Goal: Information Seeking & Learning: Learn about a topic

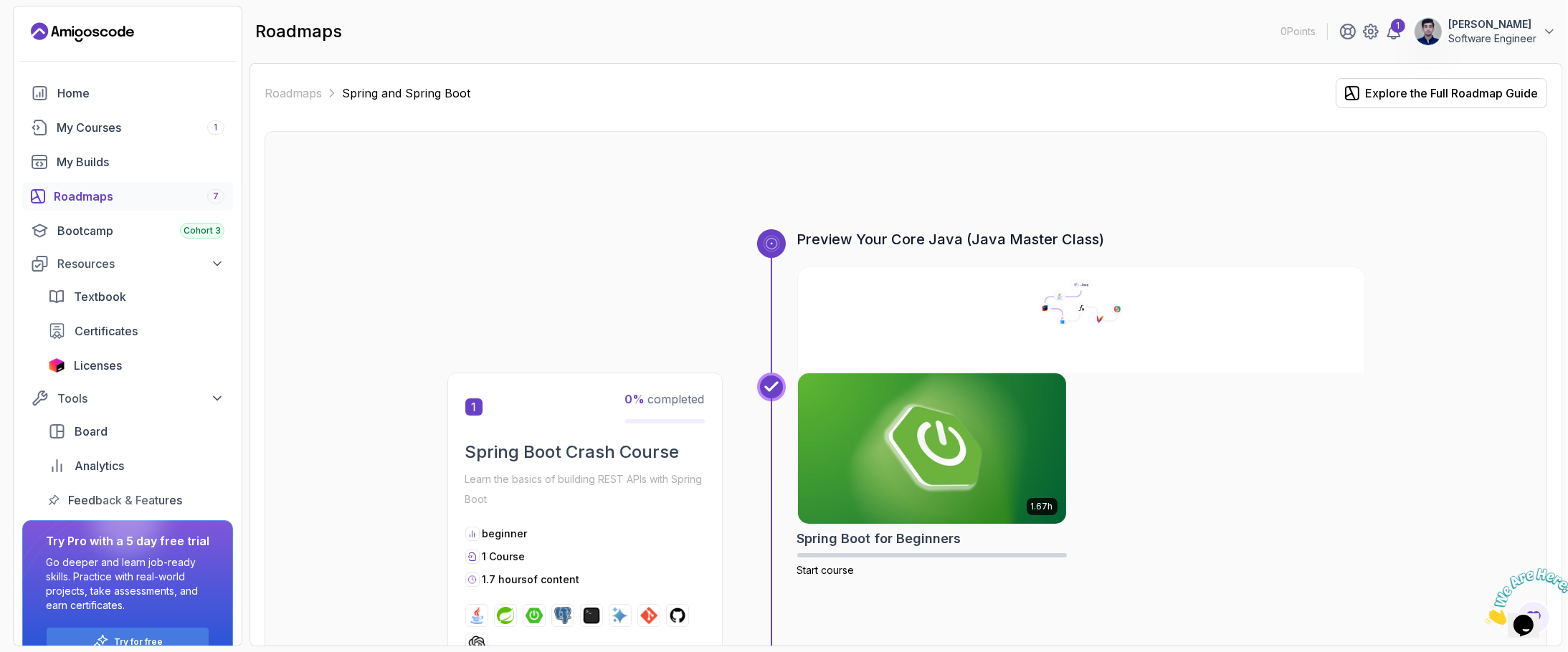
scroll to position [281, 0]
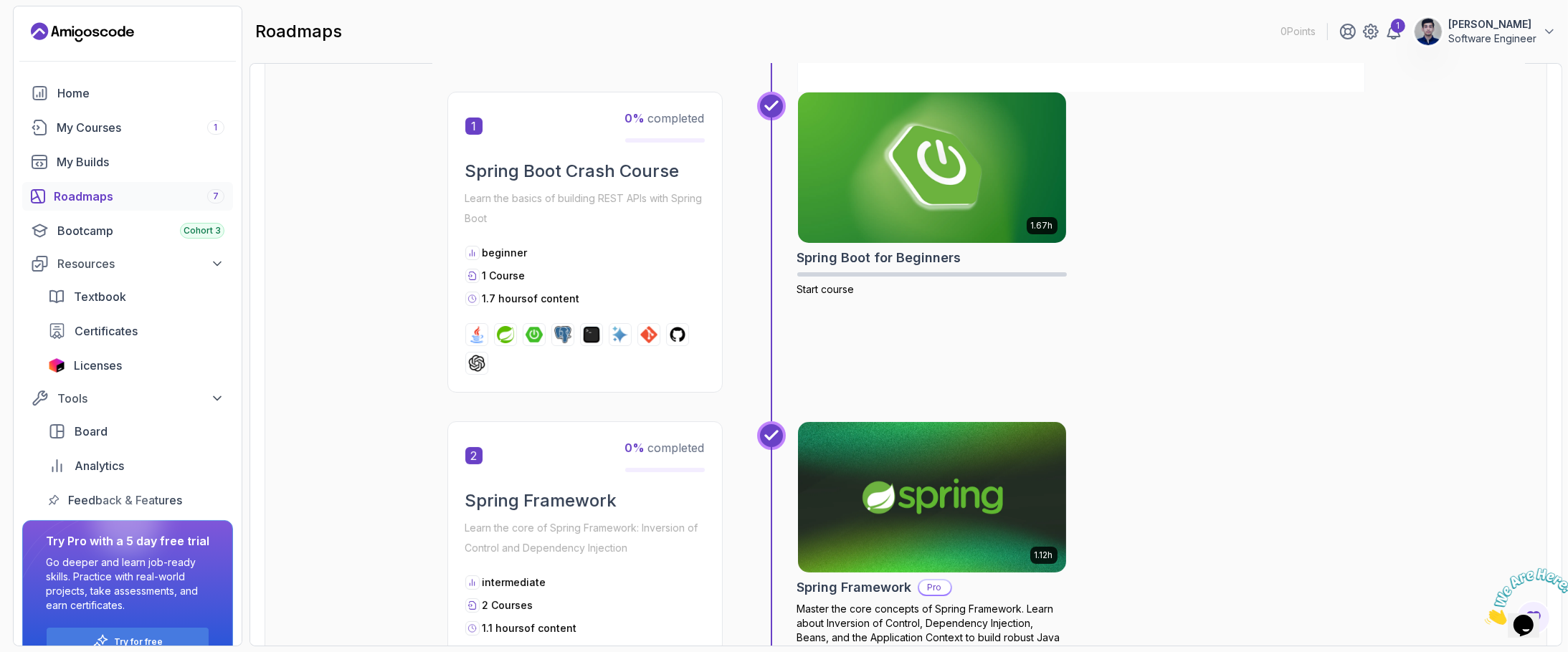
click at [1484, 614] on icon "Close" at bounding box center [1484, 620] width 0 height 12
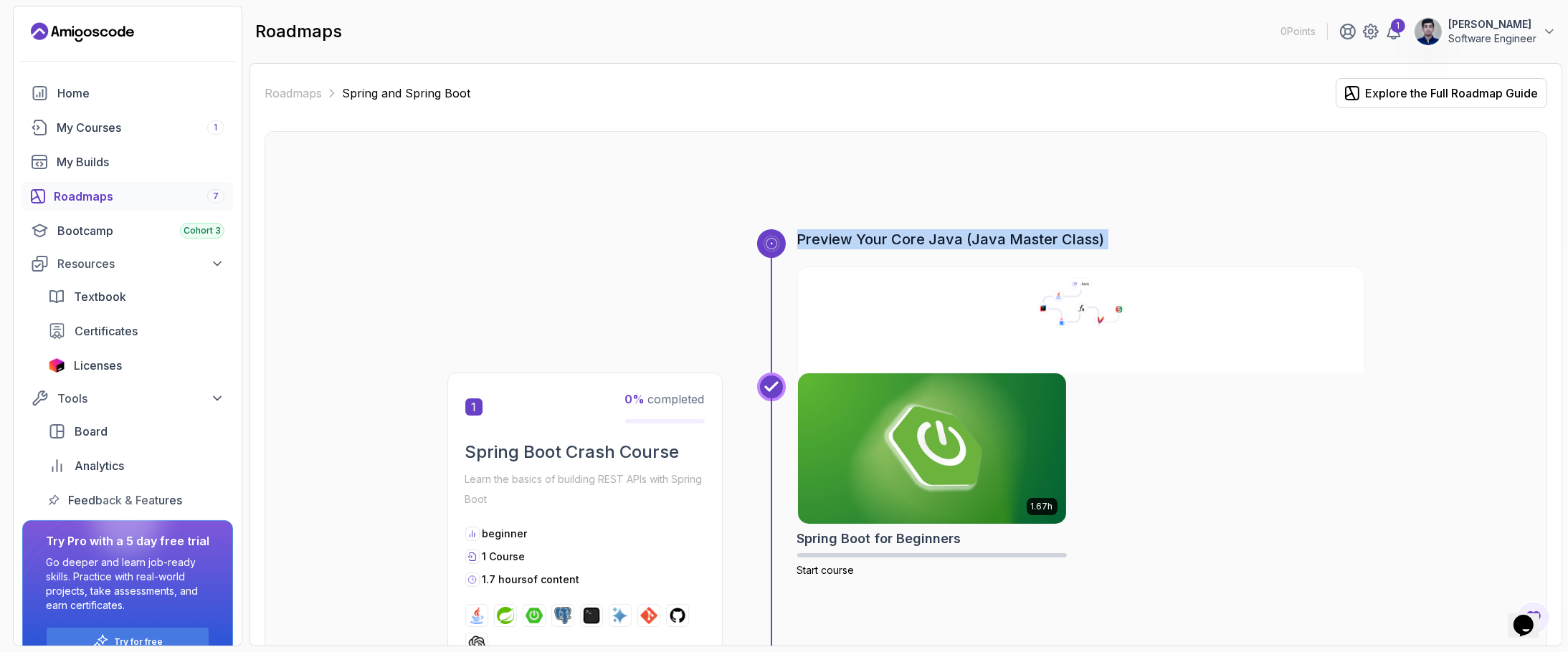
drag, startPoint x: 671, startPoint y: 192, endPoint x: 1199, endPoint y: 315, distance: 542.1
click at [1354, 459] on div "1.67h Spring Boot for Beginners Start course" at bounding box center [1081, 523] width 568 height 301
drag, startPoint x: 761, startPoint y: 204, endPoint x: 763, endPoint y: 214, distance: 10.2
click at [763, 214] on div at bounding box center [906, 195] width 917 height 69
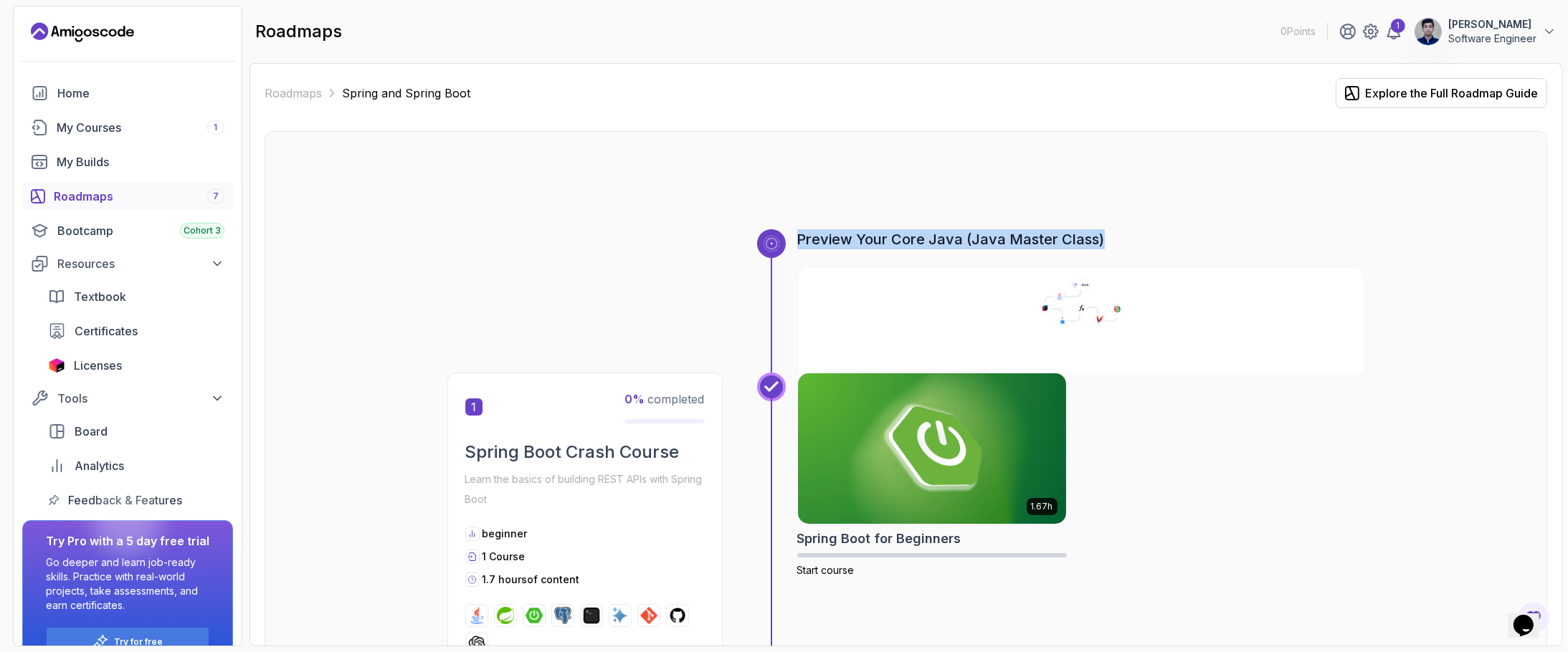
drag, startPoint x: 797, startPoint y: 238, endPoint x: 1132, endPoint y: 233, distance: 335.0
click at [1132, 233] on h3 "Preview Your Core Java (Java Master Class)" at bounding box center [1081, 240] width 568 height 20
drag, startPoint x: 794, startPoint y: 246, endPoint x: 1127, endPoint y: 251, distance: 333.0
click at [1127, 251] on div "Preview Your Core Java (Java Master Class)" at bounding box center [1061, 301] width 608 height 143
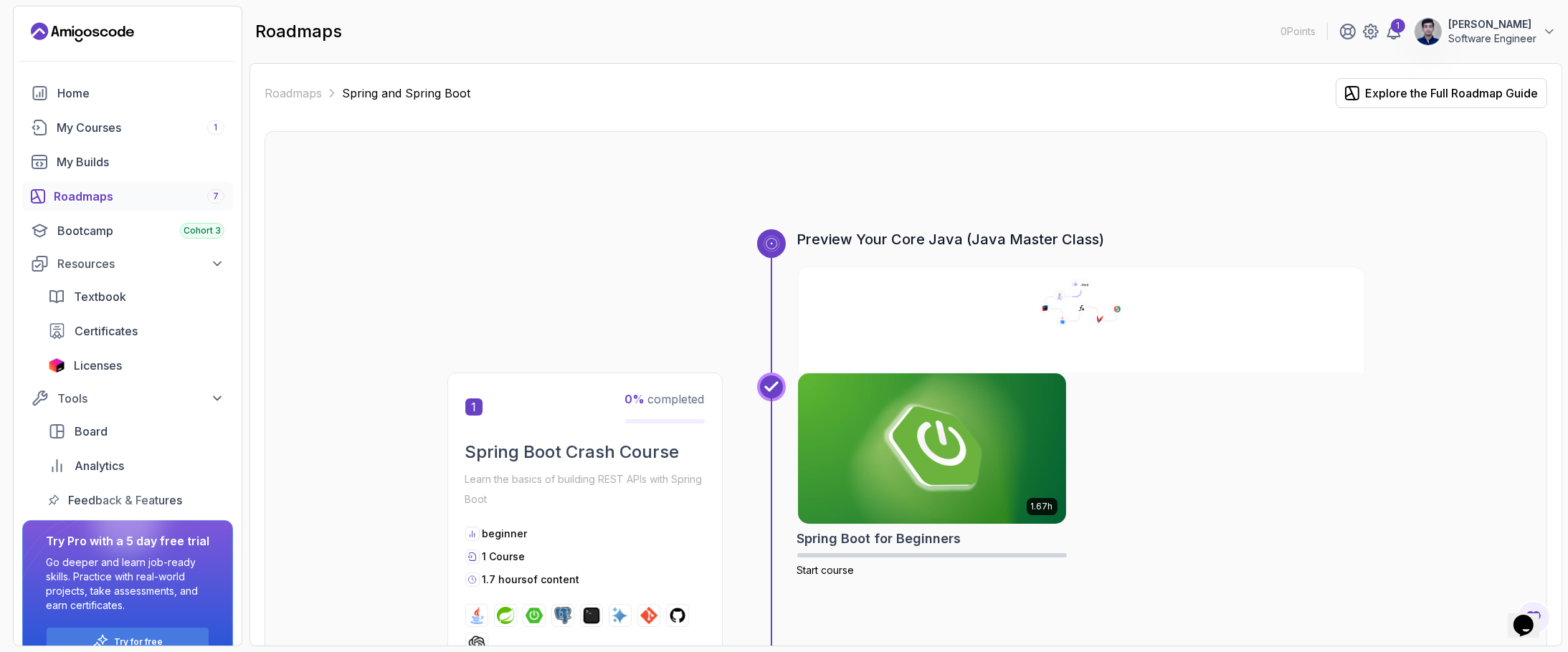
click at [1086, 224] on div at bounding box center [906, 195] width 917 height 69
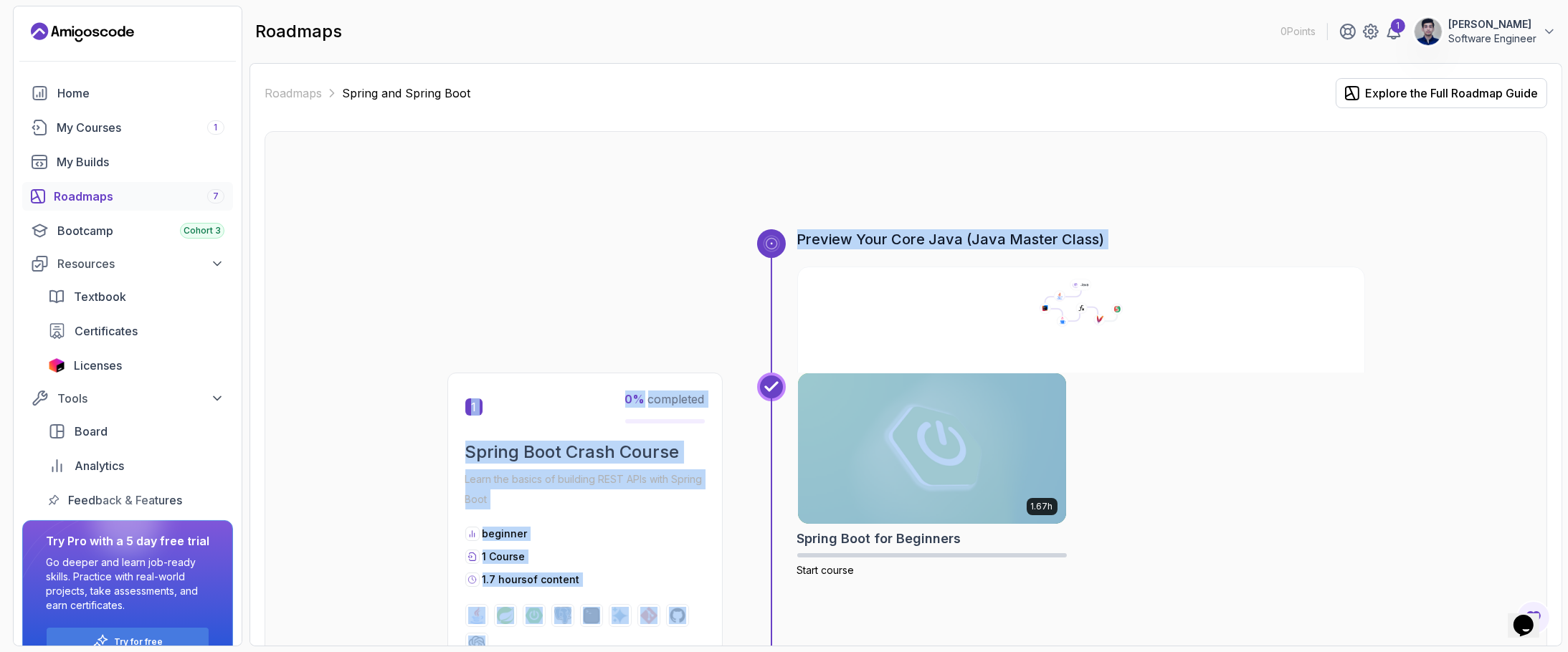
drag, startPoint x: 766, startPoint y: 222, endPoint x: 1209, endPoint y: 478, distance: 511.6
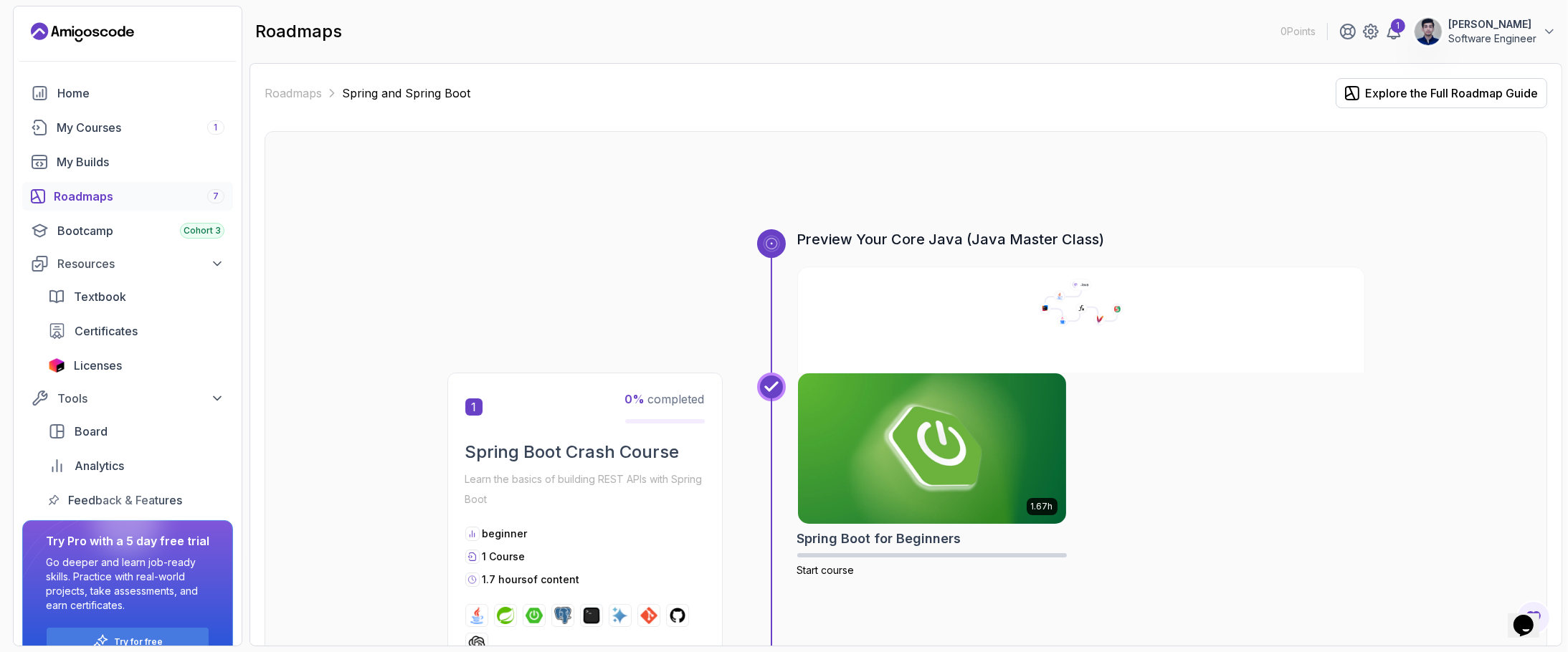
click at [1242, 606] on div "1.67h Spring Boot for Beginners Start course" at bounding box center [1081, 523] width 568 height 301
drag, startPoint x: 786, startPoint y: 208, endPoint x: 1233, endPoint y: 301, distance: 456.6
drag, startPoint x: 775, startPoint y: 213, endPoint x: 782, endPoint y: 199, distance: 15.7
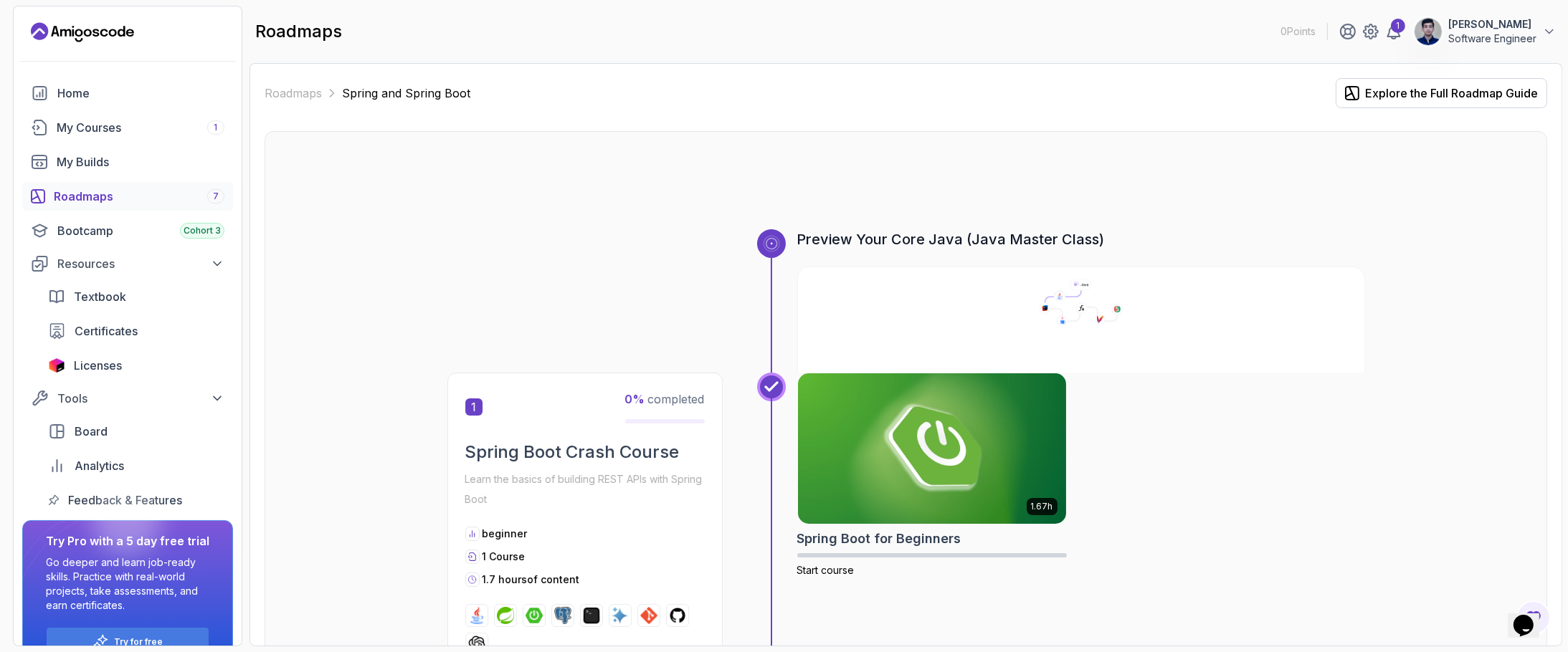
click at [782, 199] on div at bounding box center [906, 195] width 917 height 69
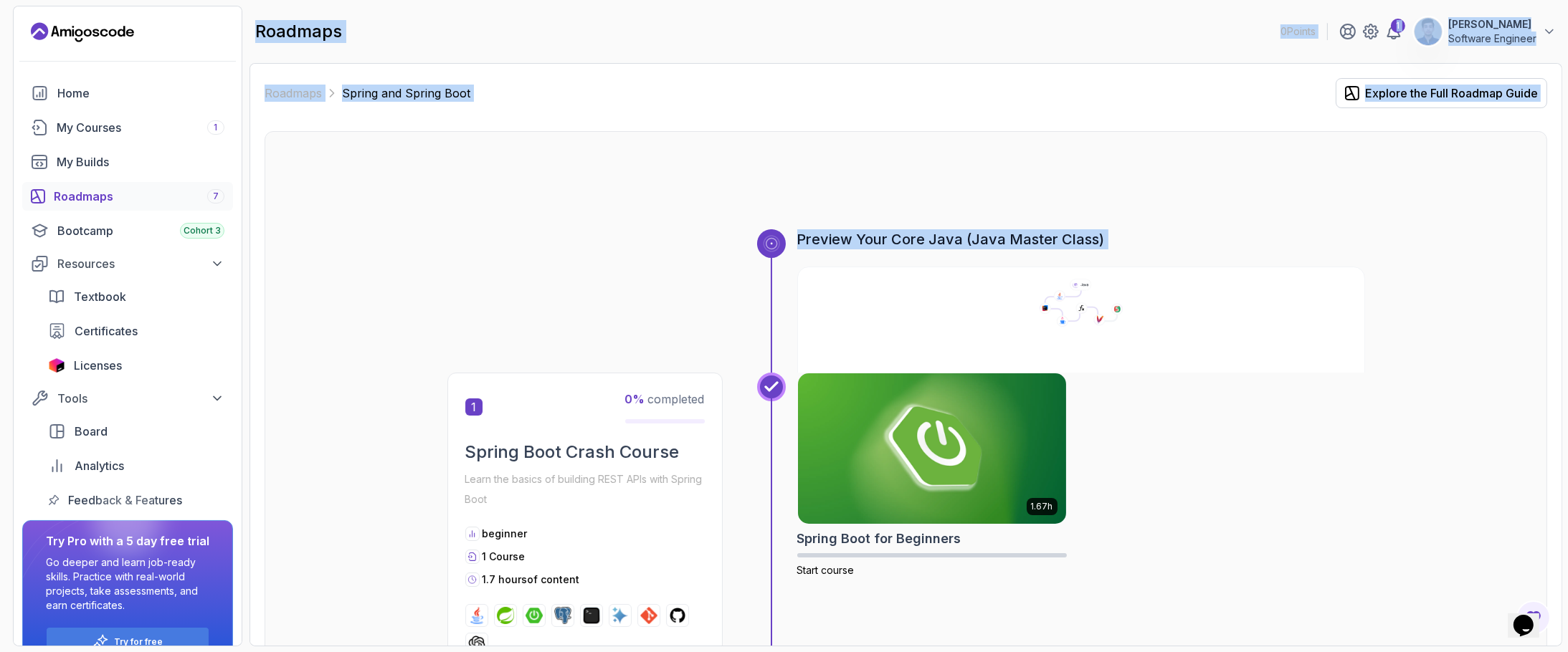
drag, startPoint x: 253, startPoint y: 28, endPoint x: 962, endPoint y: 253, distance: 743.8
click at [962, 253] on main "roadmaps 0 Points 1 [PERSON_NAME] Software Engineer Roadmaps Spring and Spring …" at bounding box center [906, 325] width 1312 height 641
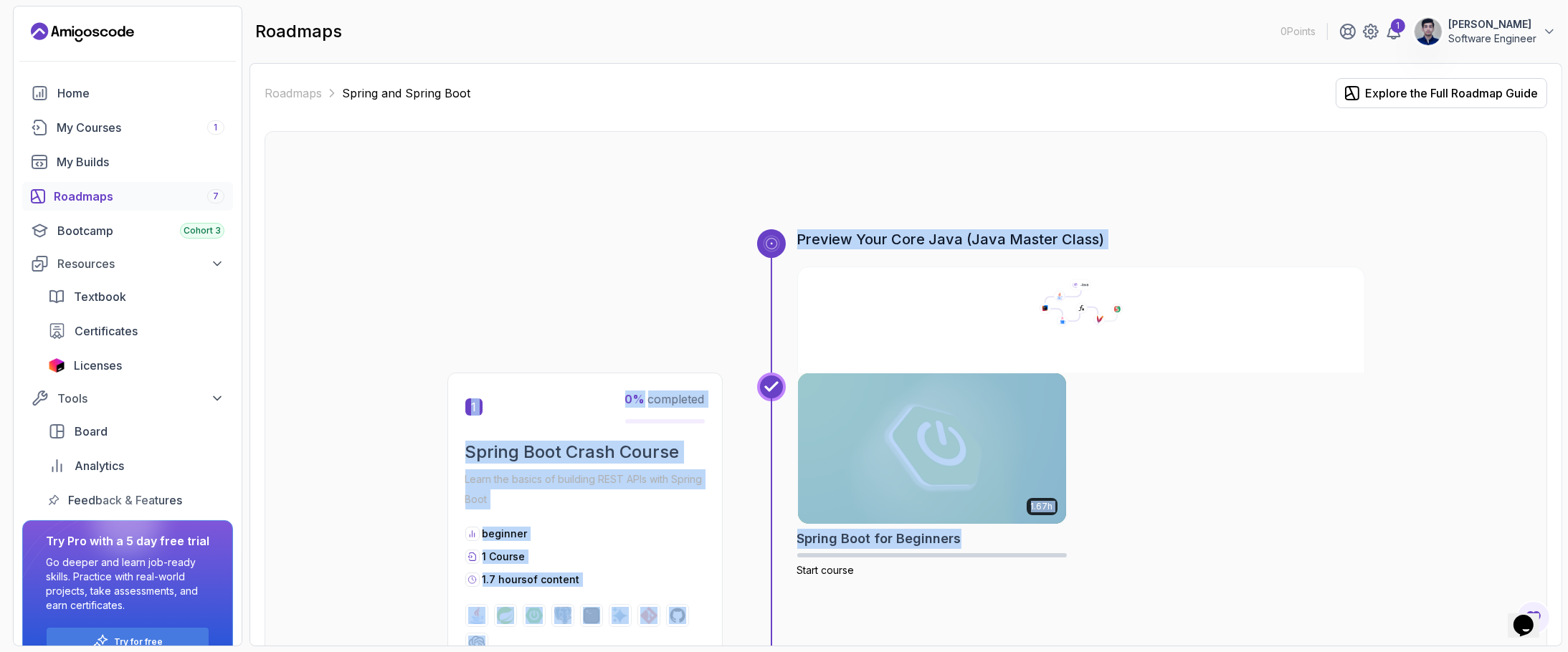
drag, startPoint x: 760, startPoint y: 214, endPoint x: 1222, endPoint y: 533, distance: 561.4
click at [1222, 533] on div "1.67h Spring Boot for Beginners Start course" at bounding box center [1081, 523] width 568 height 301
drag, startPoint x: 809, startPoint y: 214, endPoint x: 1237, endPoint y: 647, distance: 608.8
click at [1237, 647] on div "Roadmaps Spring and Spring Boot Explore the Full Roadmap Guide Preview Your Cor…" at bounding box center [906, 354] width 1312 height 583
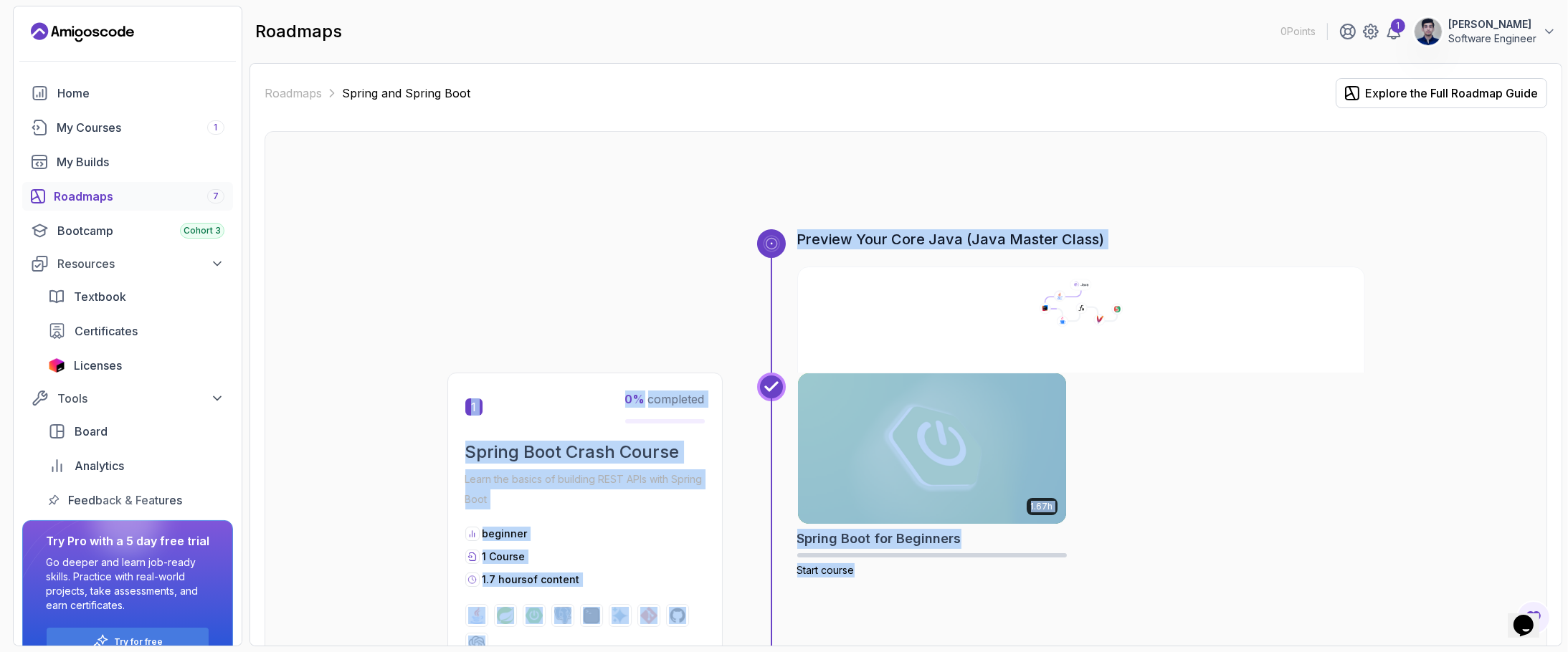
scroll to position [98, 0]
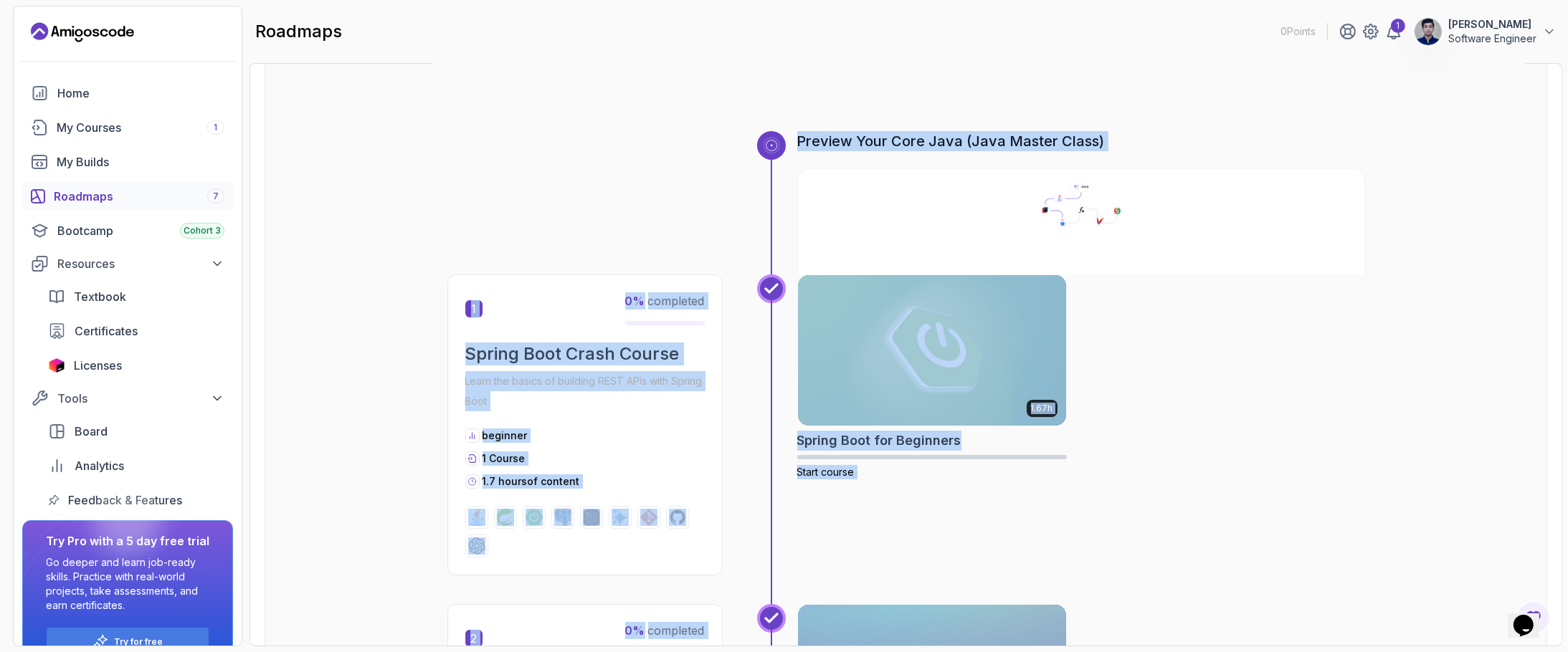
click at [1224, 458] on div "1.67h Spring Boot for Beginners Start course" at bounding box center [1081, 425] width 568 height 301
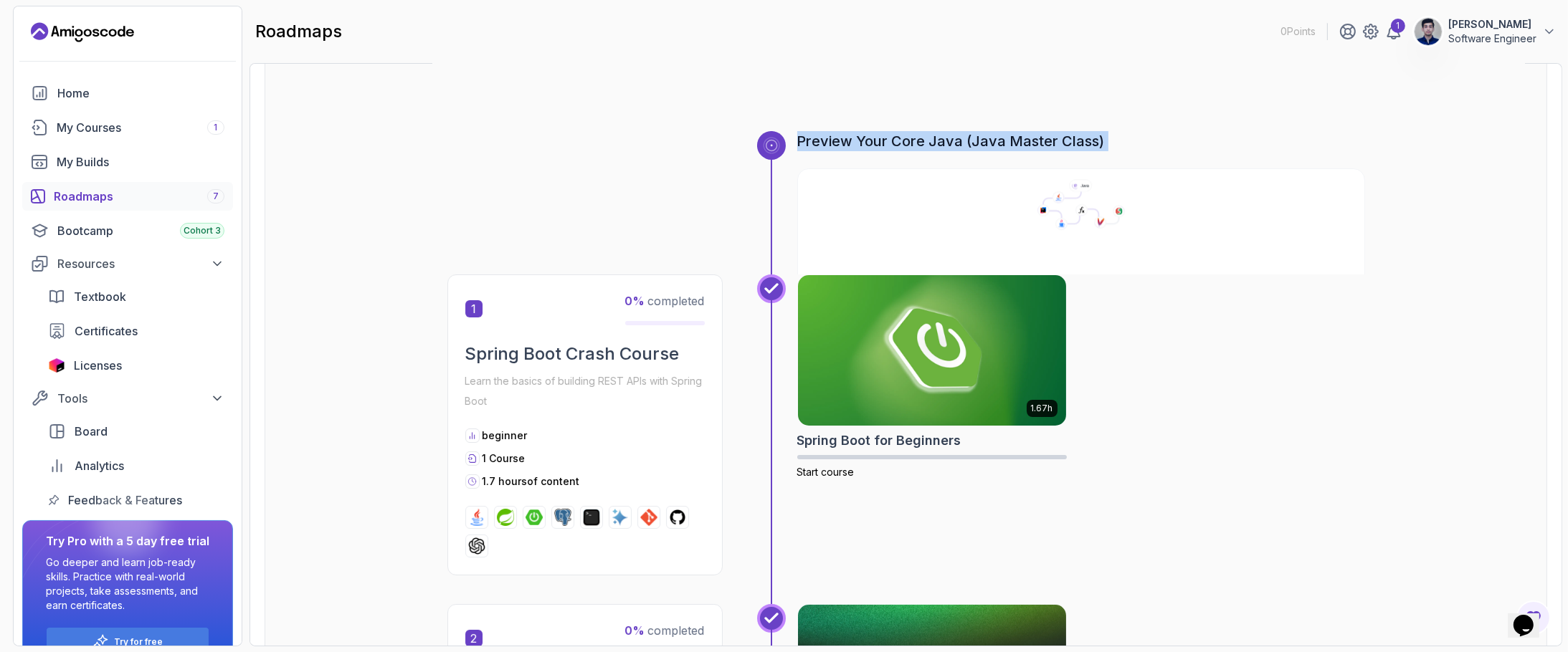
drag, startPoint x: 800, startPoint y: 135, endPoint x: 1093, endPoint y: 201, distance: 300.3
click at [1093, 201] on div "Preview Your Core Java (Java Master Class)" at bounding box center [1081, 202] width 568 height 143
click at [1285, 292] on div "1.67h Spring Boot for Beginners Start course" at bounding box center [1081, 425] width 568 height 301
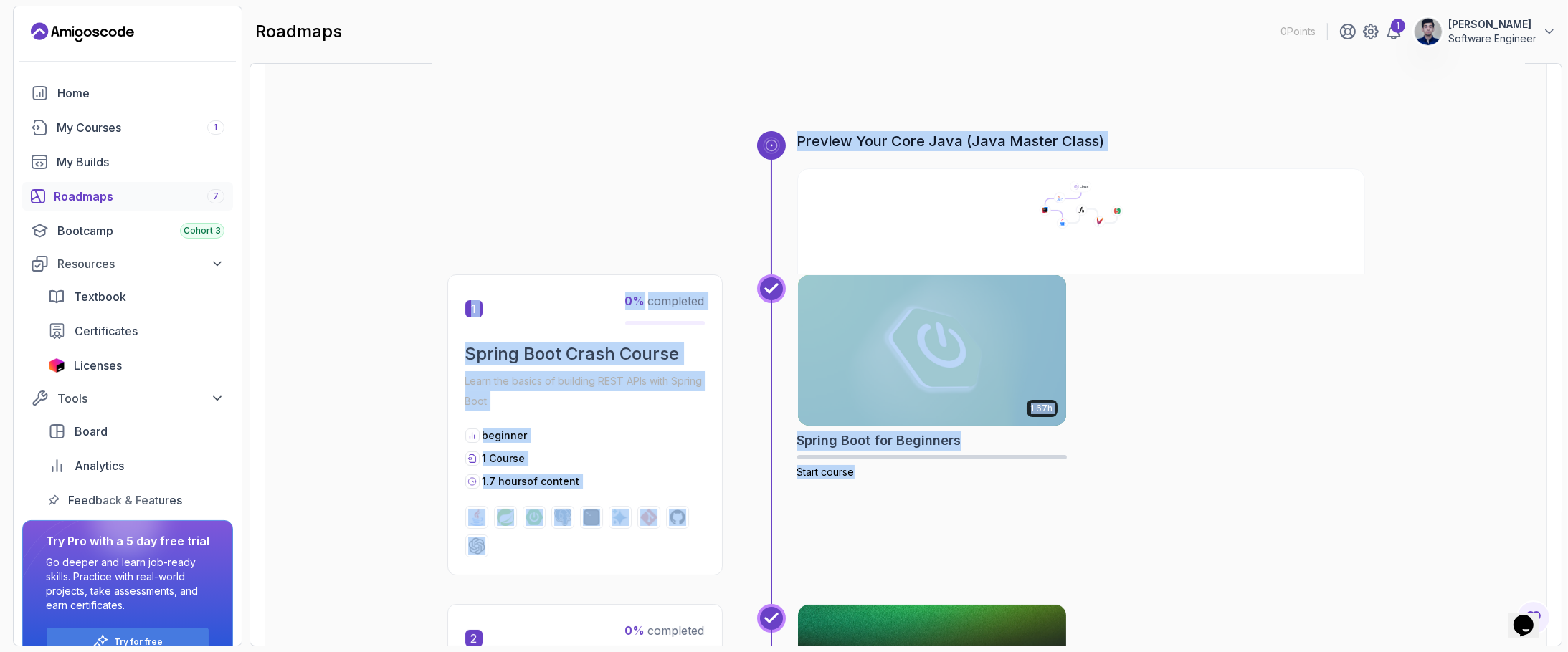
drag, startPoint x: 794, startPoint y: 129, endPoint x: 1195, endPoint y: 559, distance: 588.0
click at [1195, 559] on div "1.67h Spring Boot for Beginners Start course" at bounding box center [1081, 425] width 568 height 301
drag, startPoint x: 790, startPoint y: 96, endPoint x: 1199, endPoint y: 566, distance: 623.0
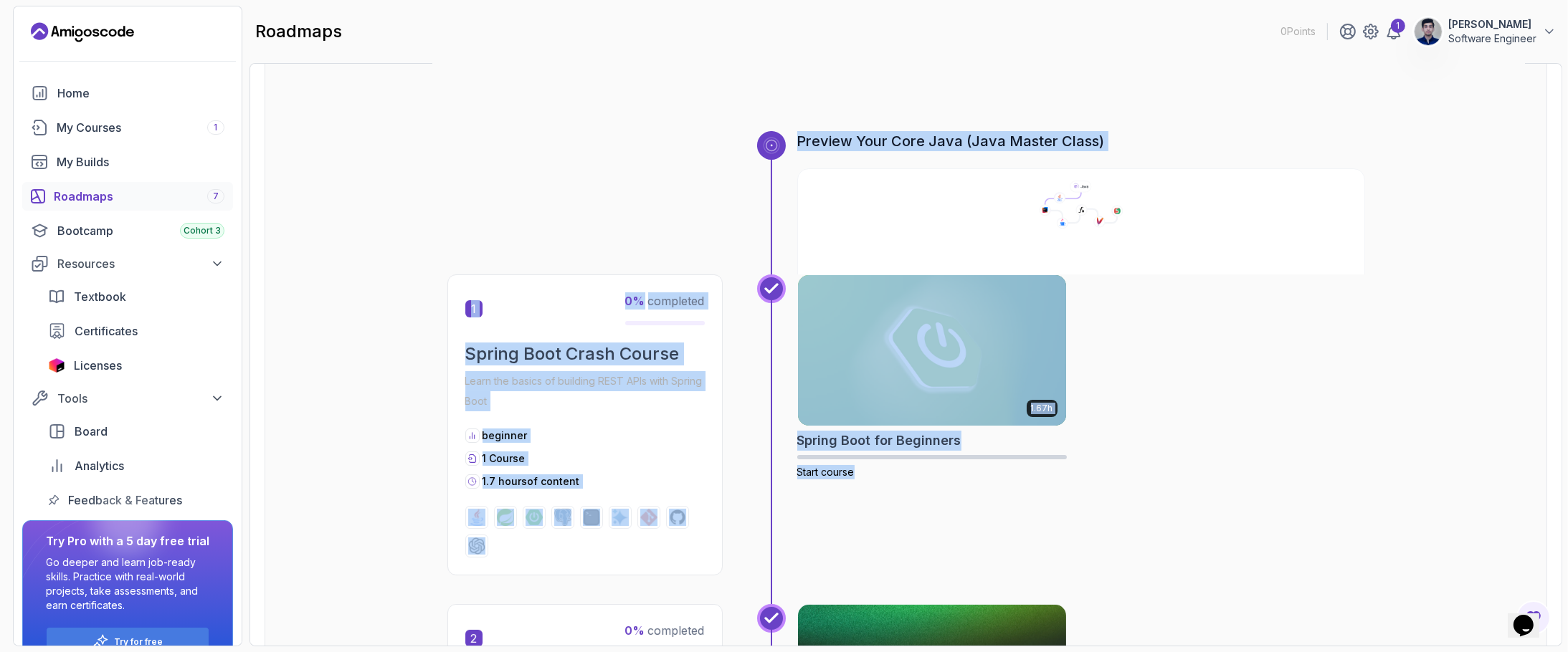
click at [1199, 566] on div "1.67h Spring Boot for Beginners Start course" at bounding box center [1081, 425] width 568 height 301
